Goal: Find specific page/section: Find specific page/section

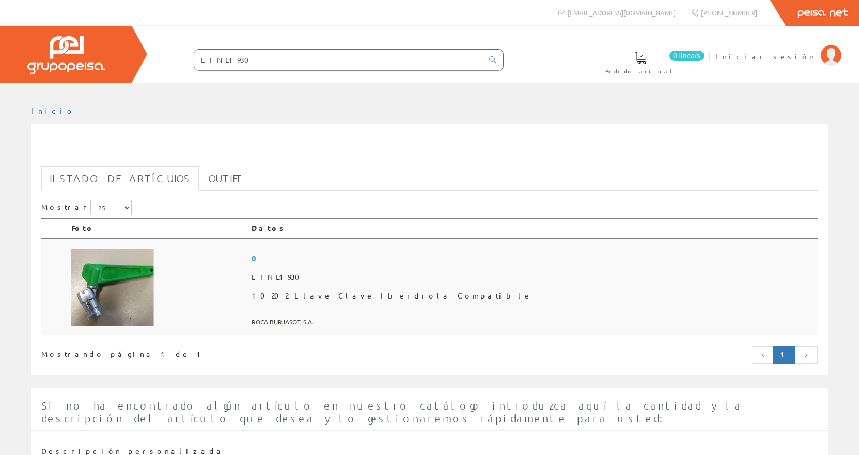
scroll to position [103, 0]
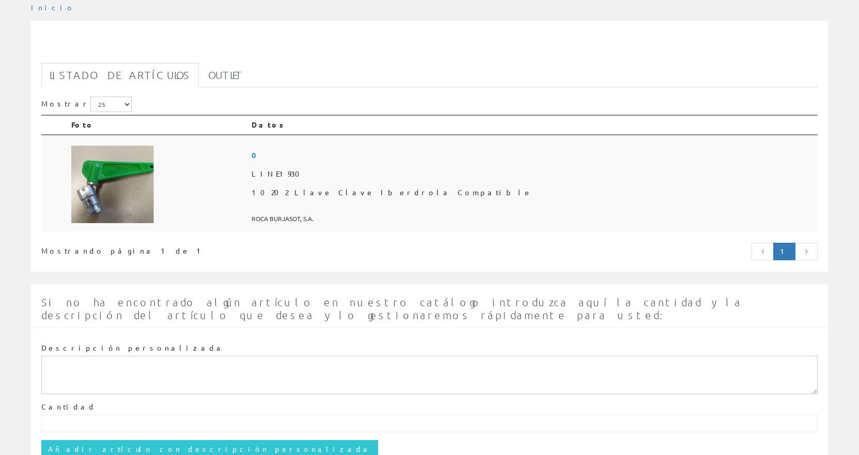
click at [144, 202] on img at bounding box center [112, 185] width 83 height 78
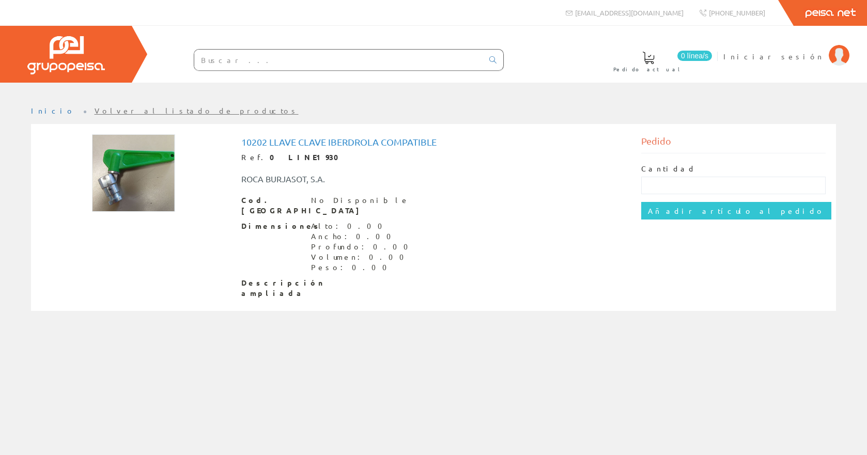
click at [148, 200] on img at bounding box center [133, 173] width 83 height 78
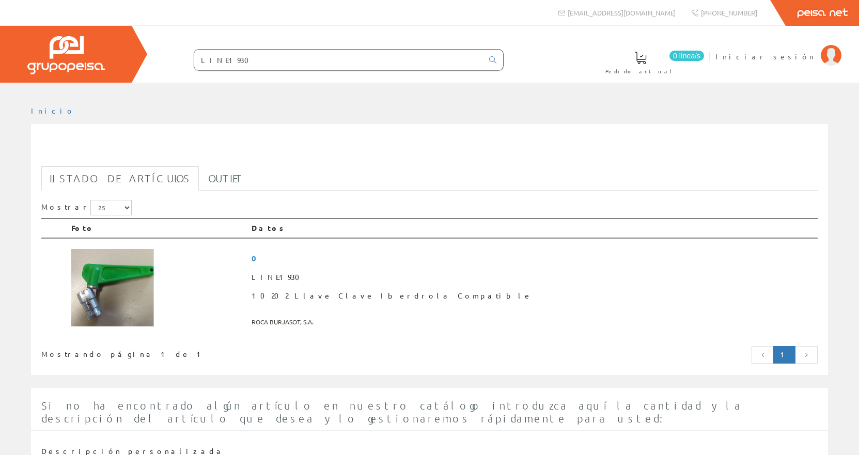
scroll to position [103, 0]
